Goal: Information Seeking & Learning: Find specific fact

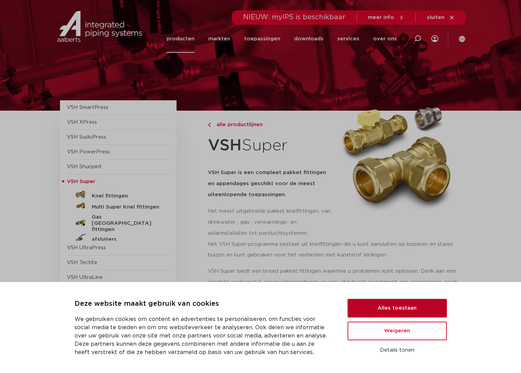
click at [401, 310] on button "Alles toestaan" at bounding box center [397, 308] width 99 height 19
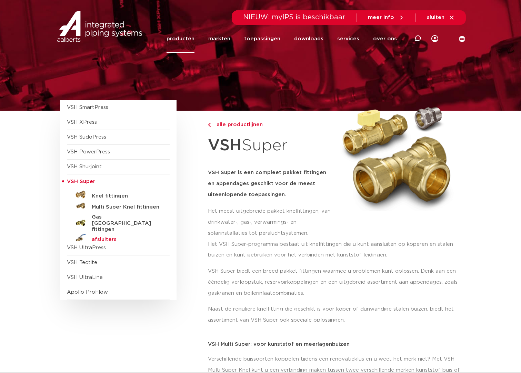
click at [105, 236] on h5 "afsluiters" at bounding box center [126, 239] width 68 height 6
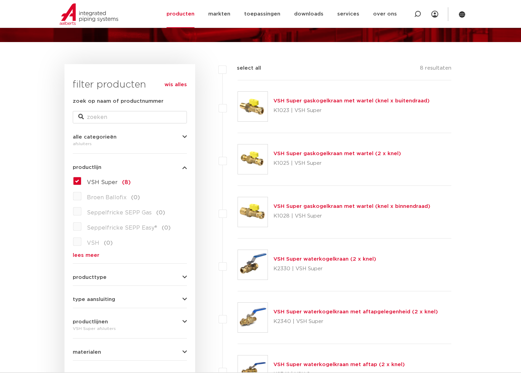
scroll to position [34, 0]
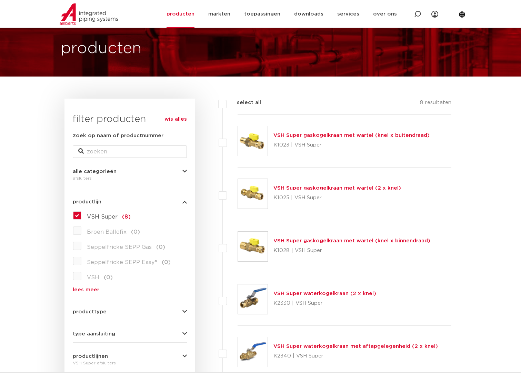
click at [323, 241] on link "VSH Super gaskogelkraan met wartel (knel x binnendraad)" at bounding box center [351, 240] width 157 height 5
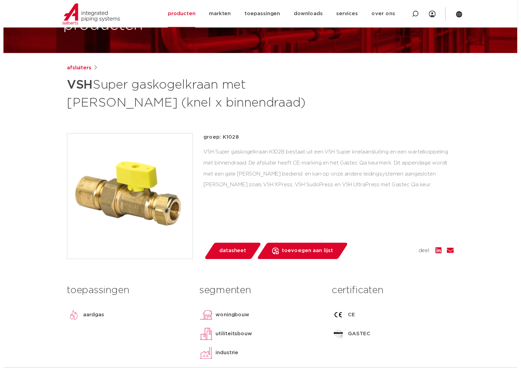
scroll to position [23, 0]
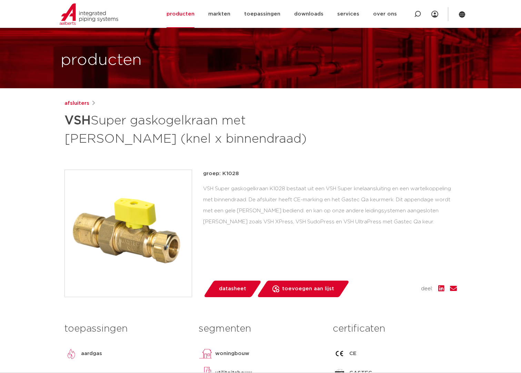
click at [231, 286] on span "datasheet" at bounding box center [232, 288] width 27 height 11
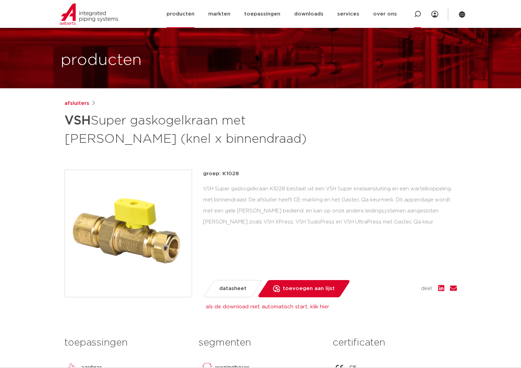
click at [417, 12] on icon at bounding box center [417, 14] width 7 height 7
type input "gaskogelkraan haaks"
click button "Zoeken" at bounding box center [0, 0] width 0 height 0
